Goal: Transaction & Acquisition: Purchase product/service

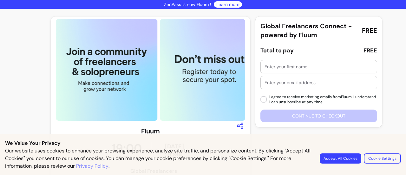
click at [277, 66] on input "text" at bounding box center [318, 66] width 108 height 6
type input "s"
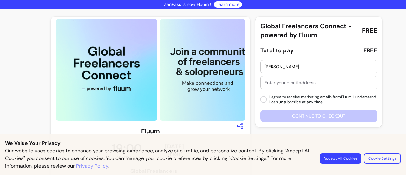
type input "[PERSON_NAME]"
click at [284, 81] on input "text" at bounding box center [318, 82] width 108 height 6
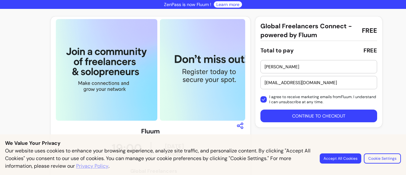
drag, startPoint x: 315, startPoint y: 81, endPoint x: 205, endPoint y: 77, distance: 109.5
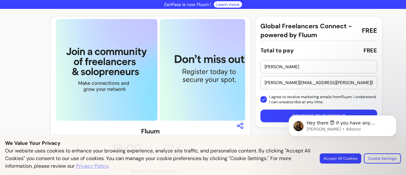
type input "[PERSON_NAME][EMAIL_ADDRESS][PERSON_NAME][DOMAIN_NAME]"
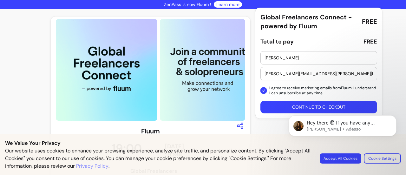
scroll to position [32, 0]
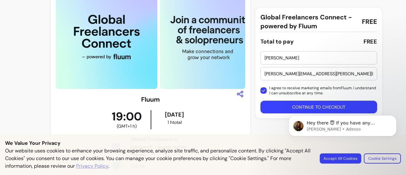
click at [349, 104] on body "Hey there 😇 If you have any question about what you can do with Fluum, I'm here…" at bounding box center [343, 136] width 122 height 65
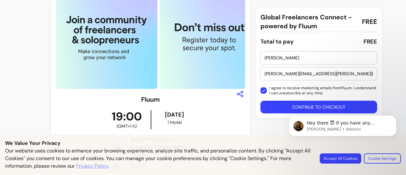
click at [341, 160] on body "Hey there 😇 If you have any question about what you can do with Fluum, I'm here…" at bounding box center [343, 136] width 122 height 65
click at [341, 156] on body "Hey there 😇 If you have any question about what you can do with Fluum, I'm here…" at bounding box center [343, 136] width 122 height 65
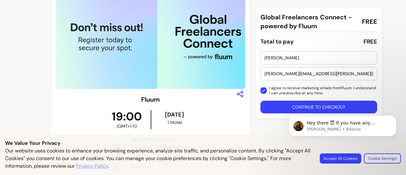
click at [349, 157] on body "Hey there 😇 If you have any question about what you can do with Fluum, I'm here…" at bounding box center [343, 136] width 122 height 65
click at [297, 107] on body "Hey there 😇 If you have any question about what you can do with Fluum, I'm here…" at bounding box center [343, 136] width 122 height 65
click html "Hey there 😇 If you have any question about what you can do with Fluum, I'm here…"
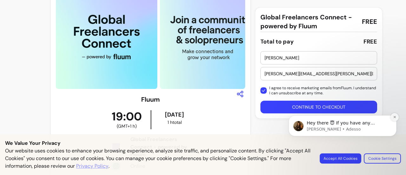
click at [394, 119] on icon "Dismiss notification" at bounding box center [394, 116] width 3 height 3
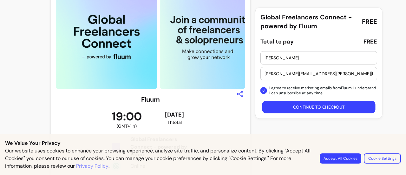
click at [316, 103] on button "Continue to checkout" at bounding box center [318, 107] width 113 height 12
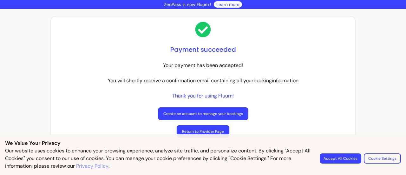
click at [334, 159] on button "Accept All Cookies" at bounding box center [341, 158] width 42 height 10
